Goal: Task Accomplishment & Management: Manage account settings

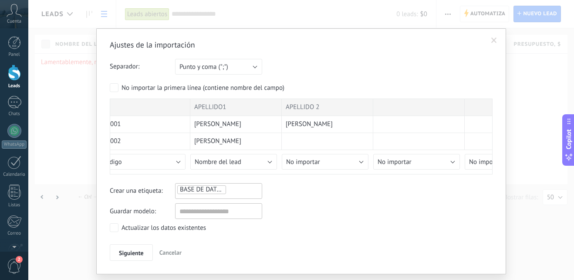
click at [491, 38] on span at bounding box center [494, 40] width 6 height 6
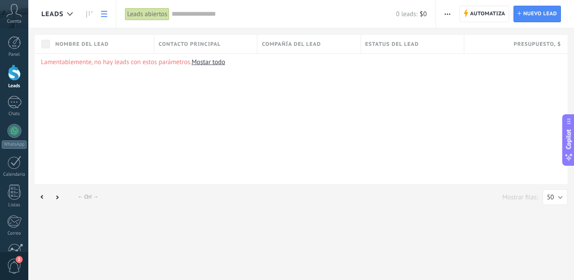
click at [495, 108] on div "Lamentablemente, no hay leads con estos parámetros. [GEOGRAPHIC_DATA] todo" at bounding box center [301, 118] width 532 height 131
click at [10, 78] on div at bounding box center [14, 72] width 13 height 16
